Goal: Answer question/provide support

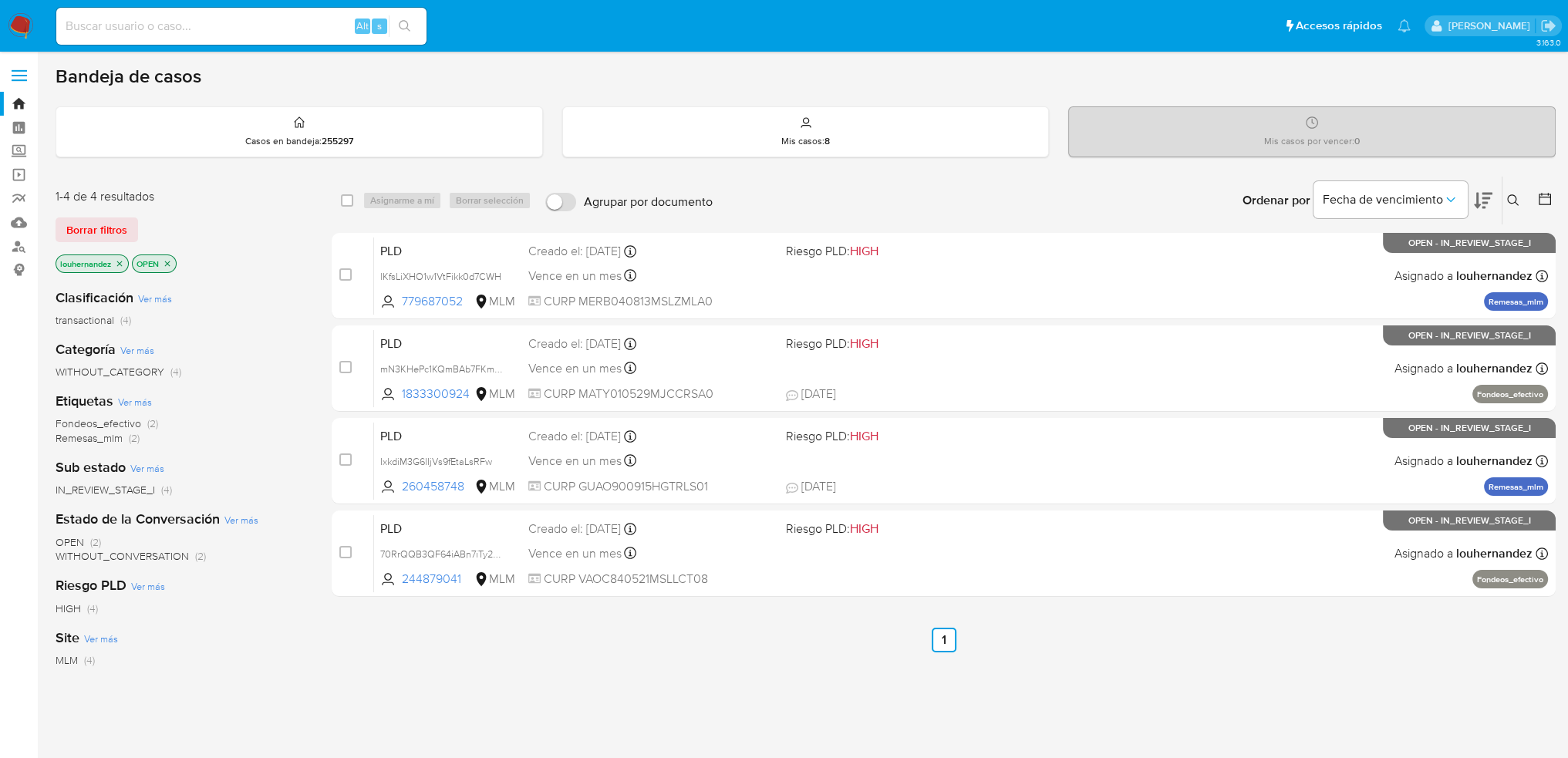
click at [719, 654] on div "select-all-cases-checkbox Asignarme a mí Borrar selección Agrupar por documento…" at bounding box center [944, 525] width 1224 height 699
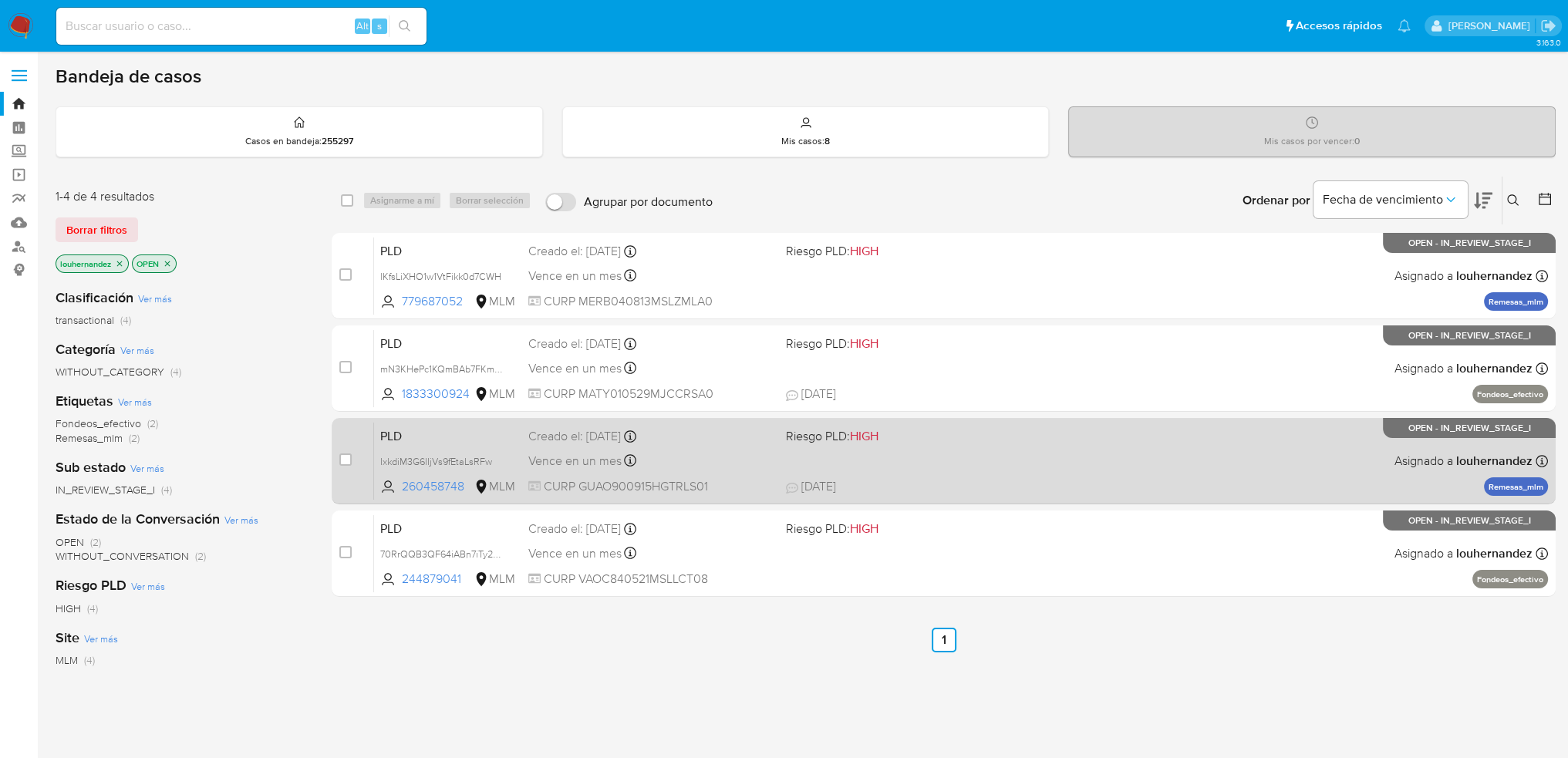
click at [719, 466] on div "Vence en un mes Vence el 11/11/2025 02:07:42" at bounding box center [651, 460] width 246 height 21
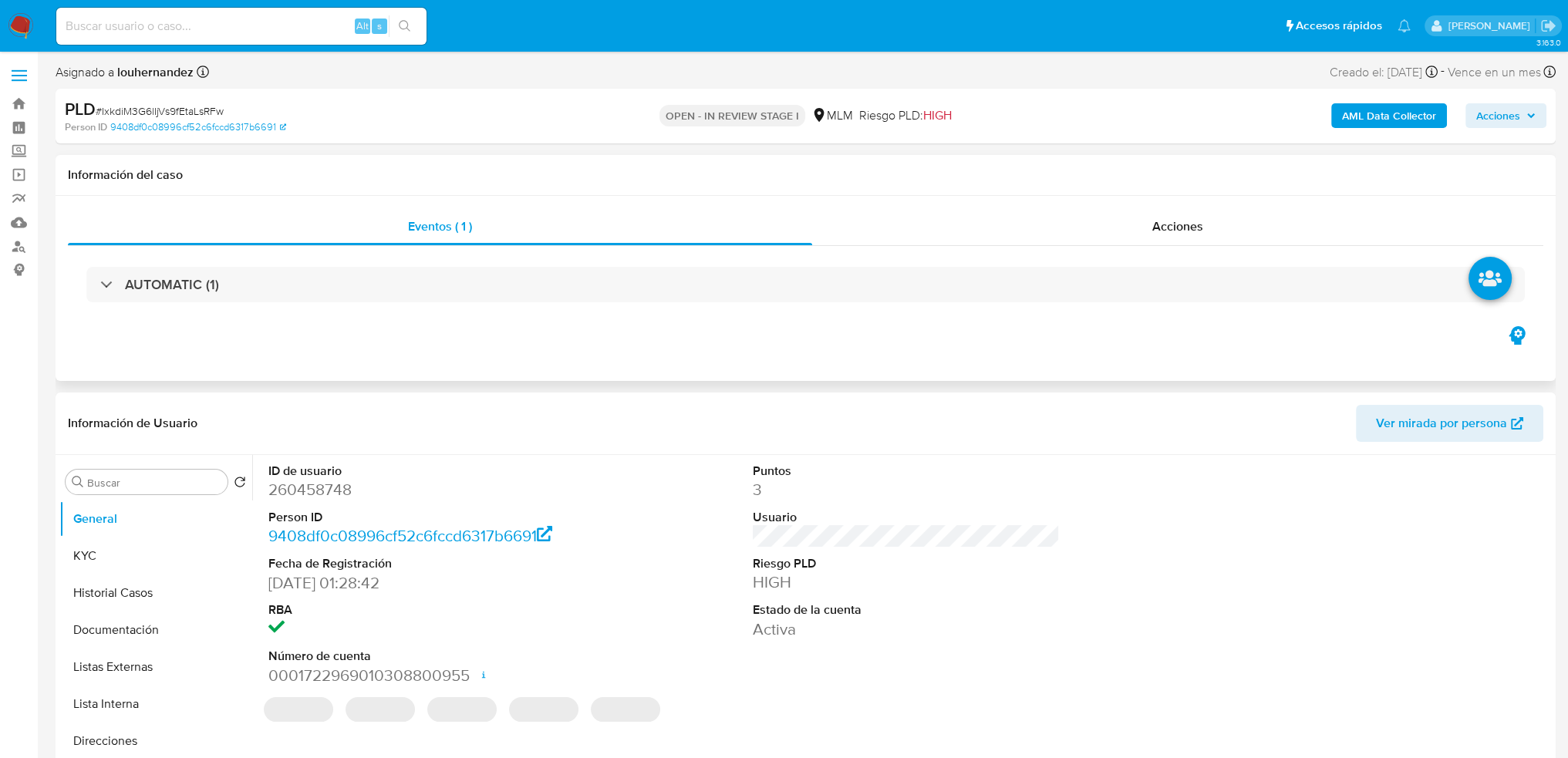
select select "10"
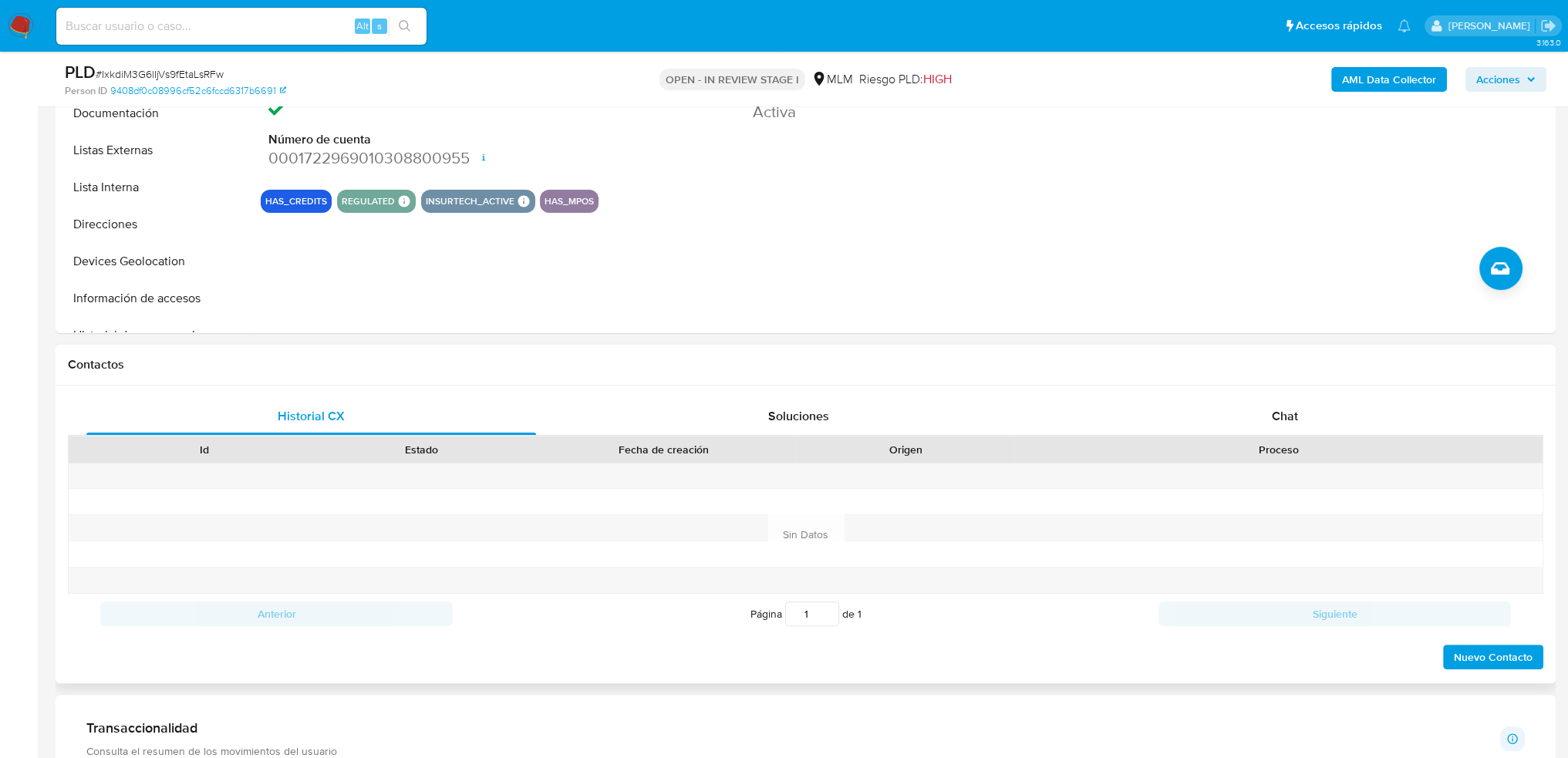
scroll to position [463, 0]
click at [1186, 422] on div "Chat" at bounding box center [1285, 415] width 449 height 37
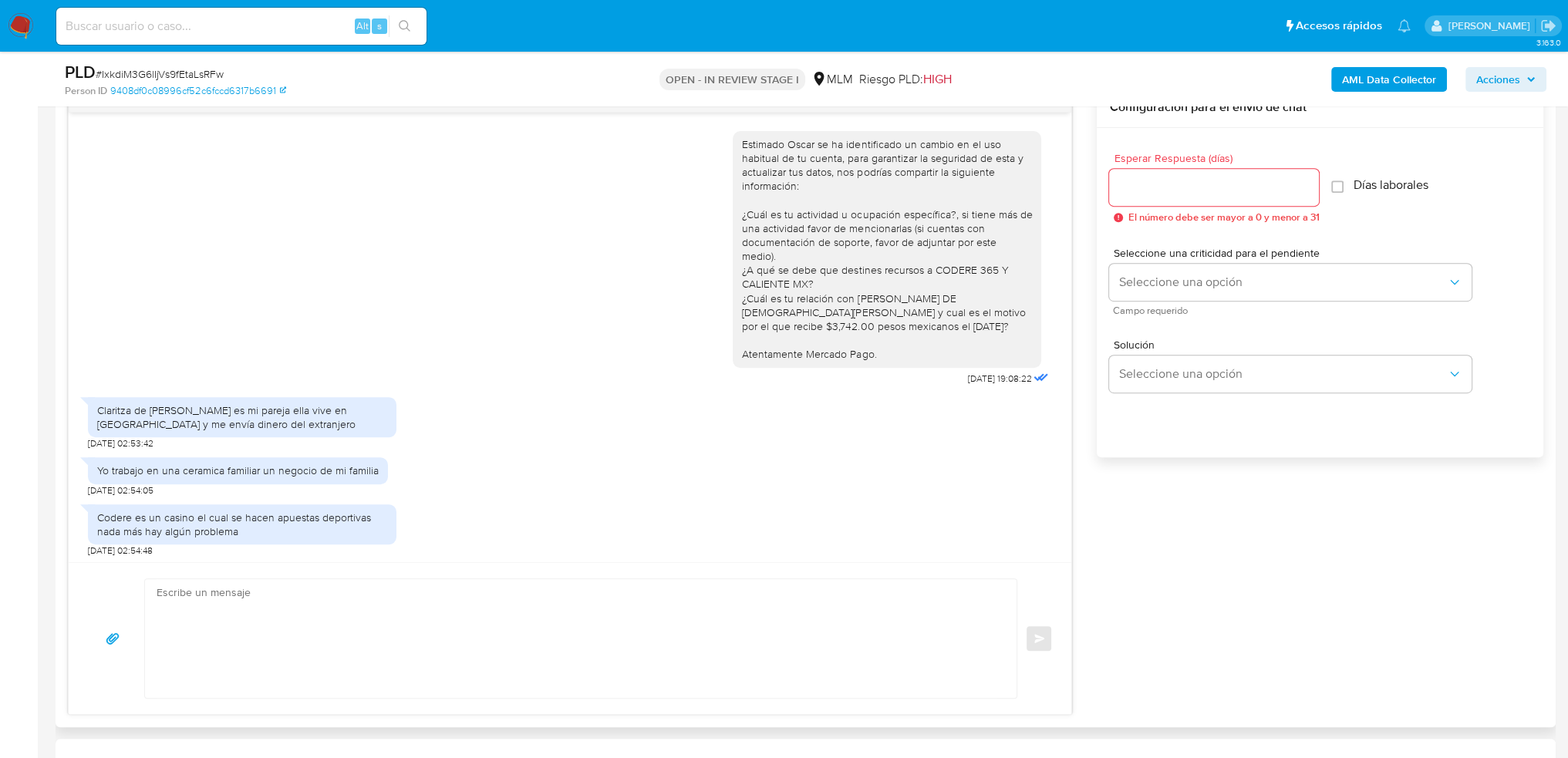
scroll to position [848, 0]
